Goal: Task Accomplishment & Management: Manage account settings

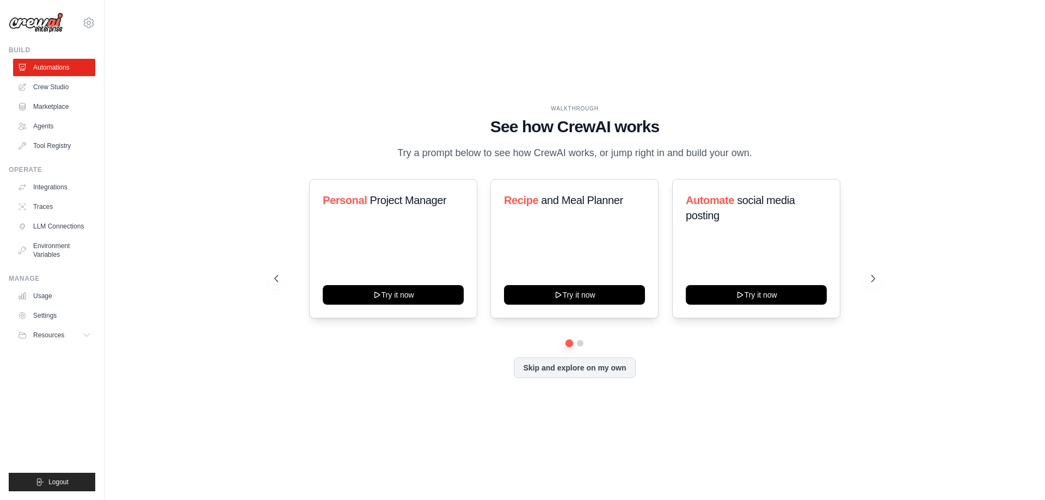
click at [82, 26] on div "hongyiliu179@gmail.com Settings" at bounding box center [52, 17] width 87 height 35
click at [85, 23] on icon at bounding box center [88, 22] width 13 height 13
click at [69, 72] on link "Settings" at bounding box center [89, 74] width 96 height 20
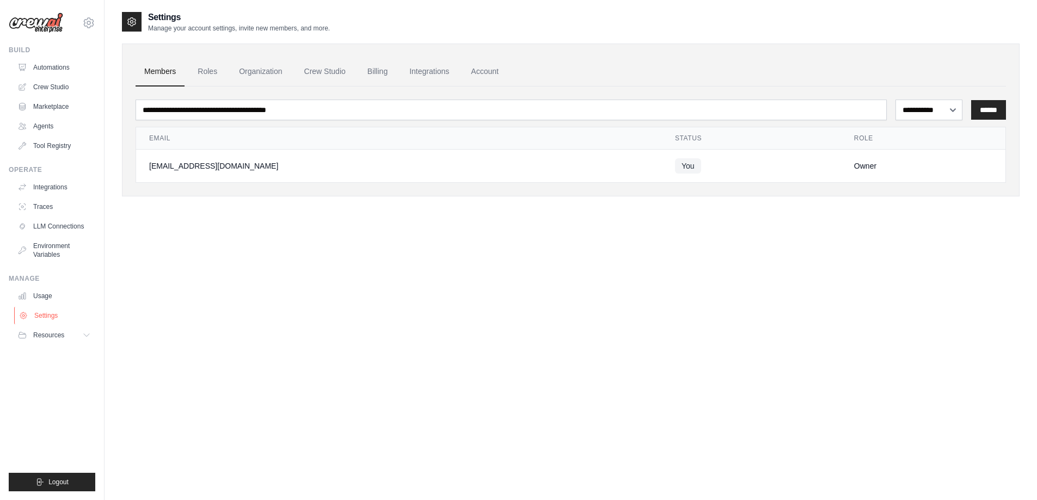
click at [58, 317] on link "Settings" at bounding box center [55, 315] width 82 height 17
click at [77, 342] on button "Resources" at bounding box center [55, 334] width 82 height 17
click at [82, 339] on button "Resources" at bounding box center [55, 334] width 82 height 17
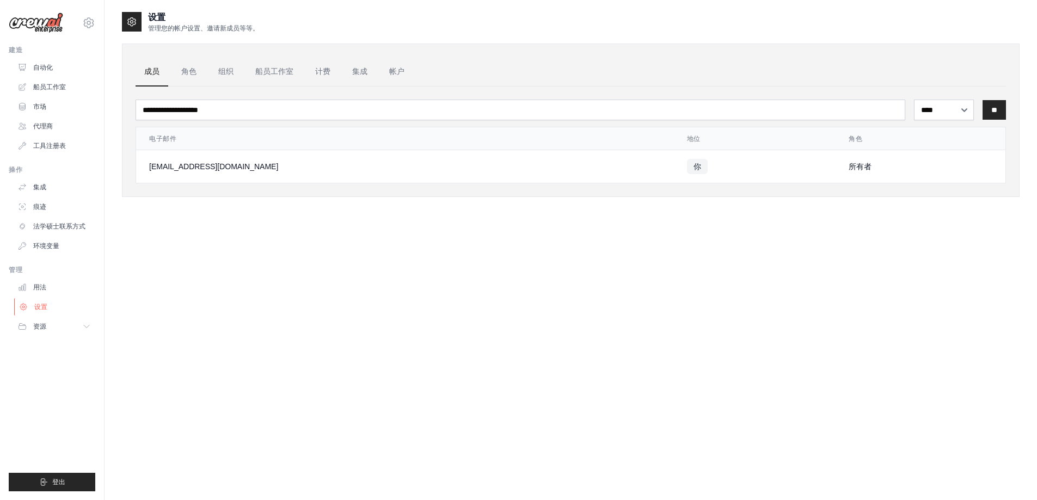
click at [45, 304] on font "设置" at bounding box center [40, 307] width 13 height 8
click at [189, 71] on font "角色" at bounding box center [188, 71] width 15 height 9
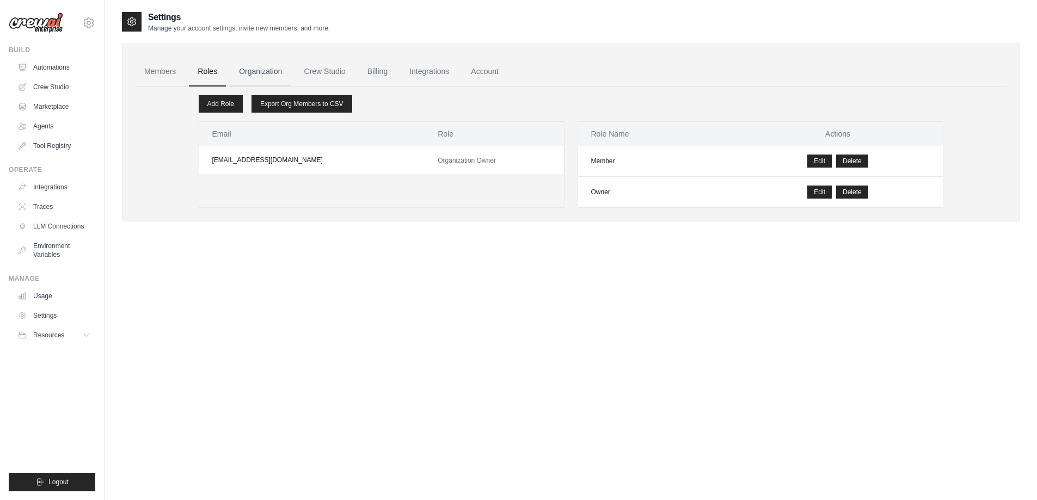
click at [263, 72] on link "Organization" at bounding box center [260, 71] width 60 height 29
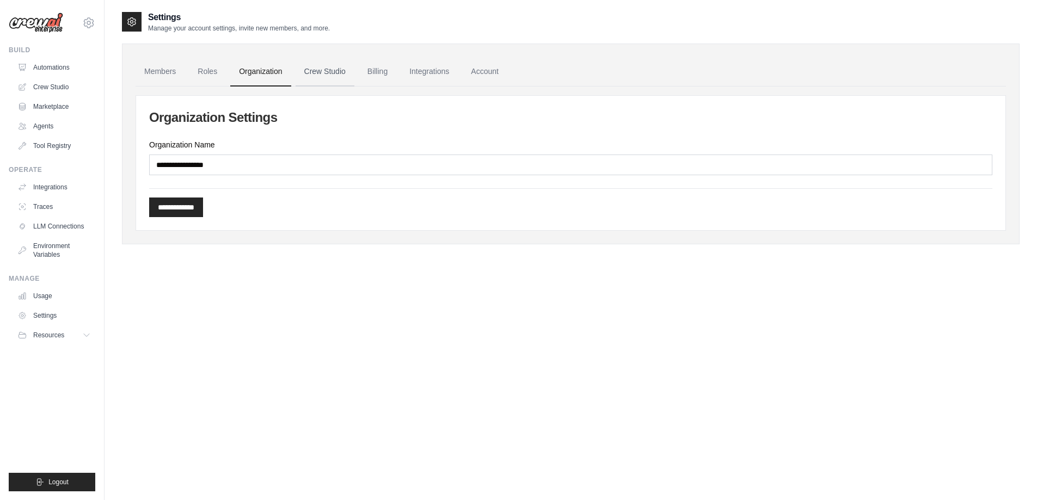
click at [329, 76] on link "Crew Studio" at bounding box center [324, 71] width 59 height 29
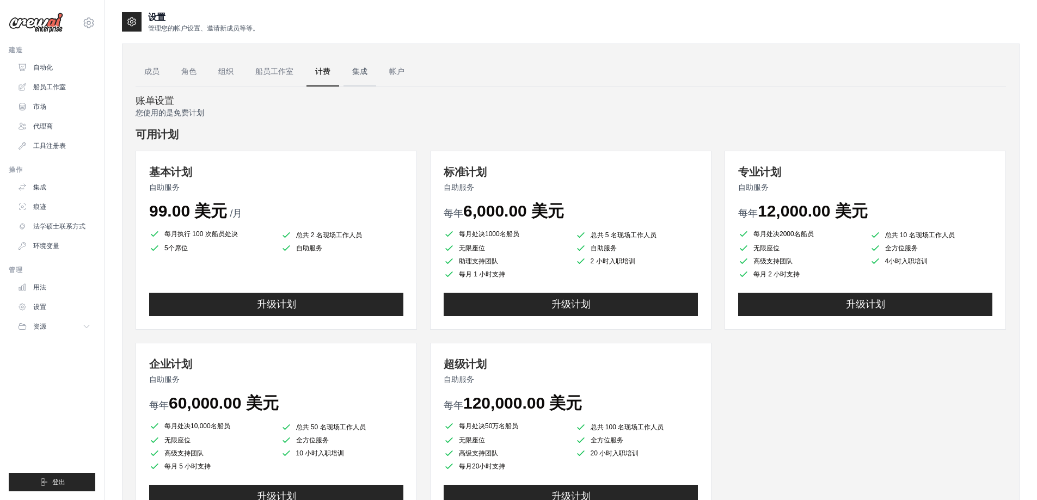
click at [429, 75] on ul "成员 角色 组织 船员工作室 计费 集成 帐户" at bounding box center [570, 71] width 870 height 29
click at [366, 71] on font "集成" at bounding box center [359, 71] width 15 height 9
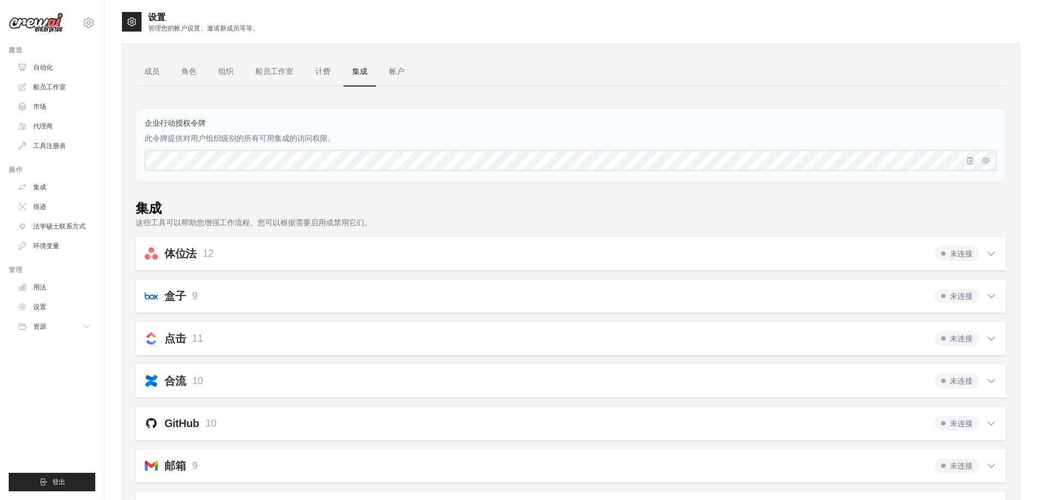
click at [519, 77] on ul "成员 角色 组织 船员工作室 计费 集成 帐户" at bounding box center [570, 71] width 870 height 29
click at [399, 72] on font "帐户" at bounding box center [396, 71] width 15 height 9
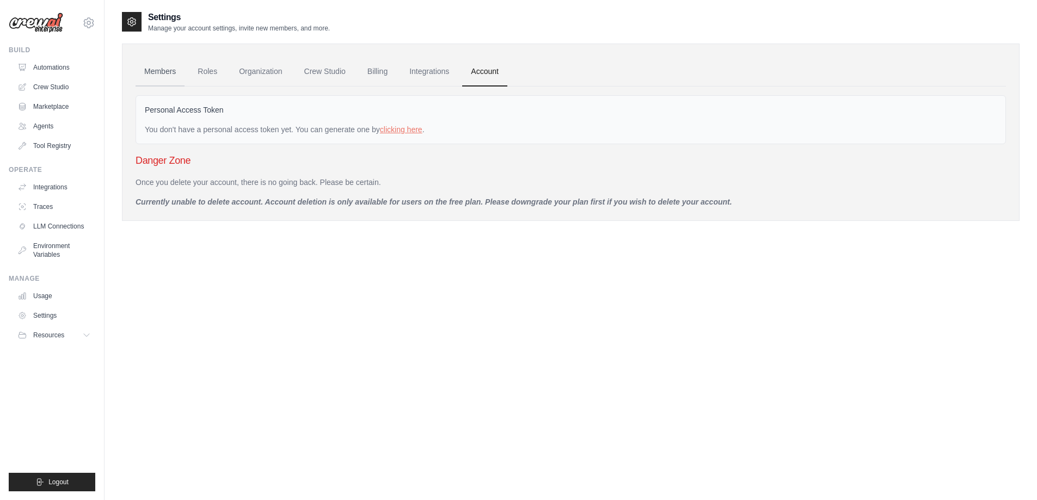
click at [176, 73] on link "Members" at bounding box center [159, 71] width 49 height 29
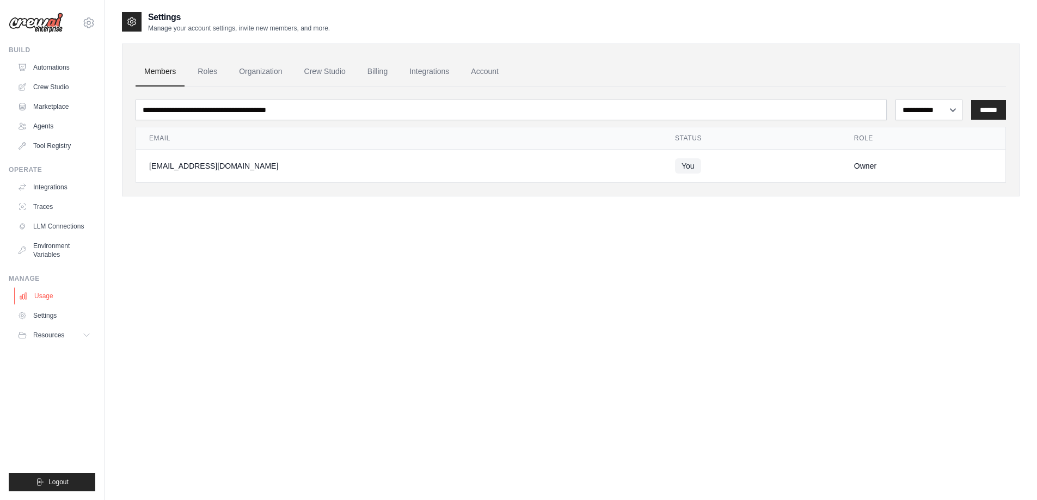
click at [45, 298] on link "Usage" at bounding box center [55, 295] width 82 height 17
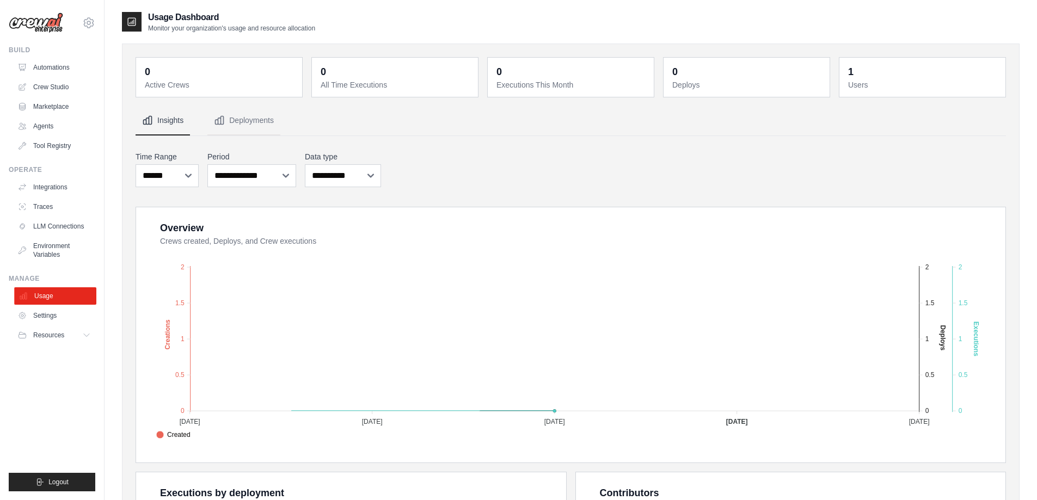
click at [38, 299] on link "Usage" at bounding box center [55, 295] width 82 height 17
click at [70, 400] on ul "Build Automations Crew Studio Marketplace Agents" at bounding box center [52, 269] width 87 height 446
